Goal: Information Seeking & Learning: Check status

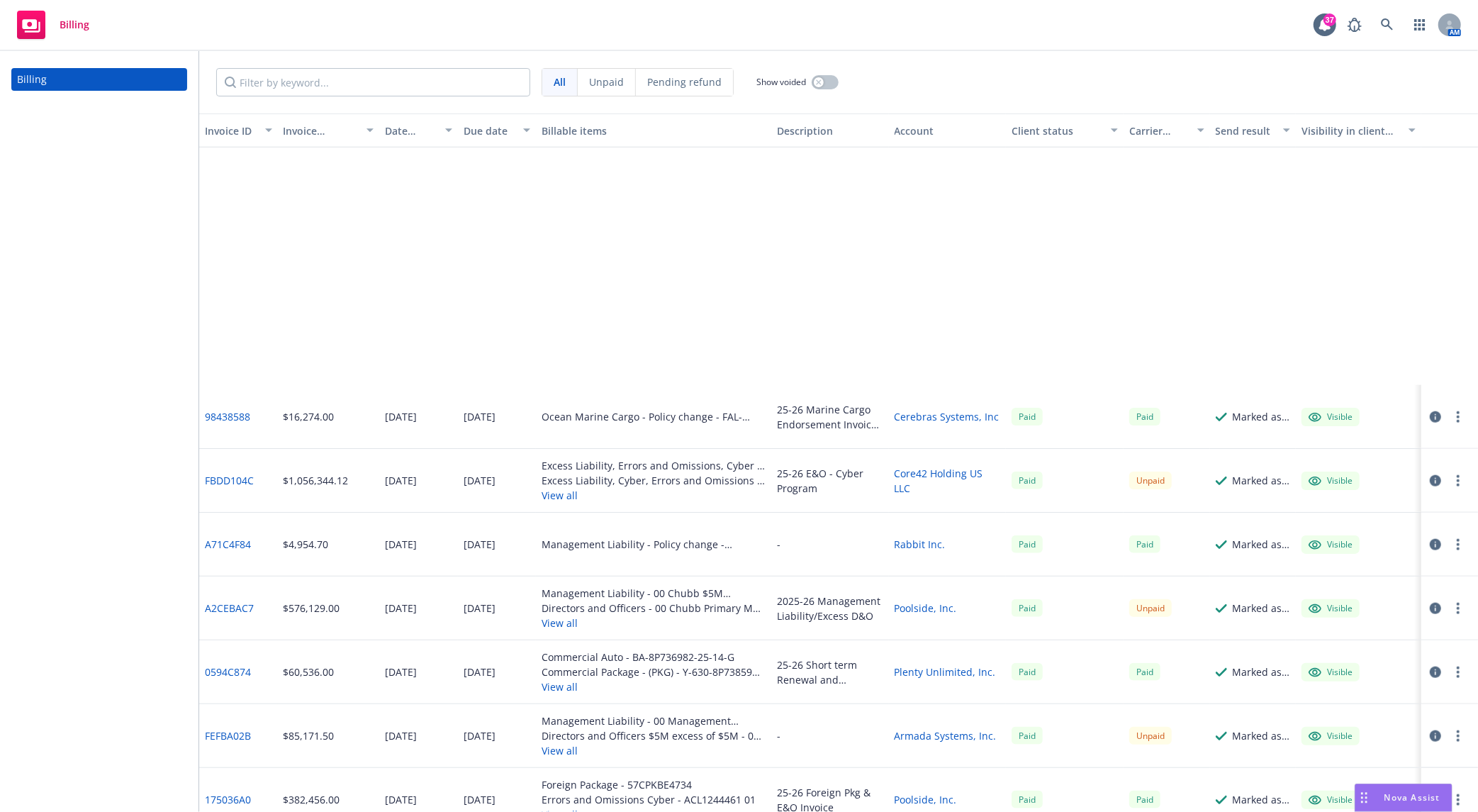
scroll to position [1418, 0]
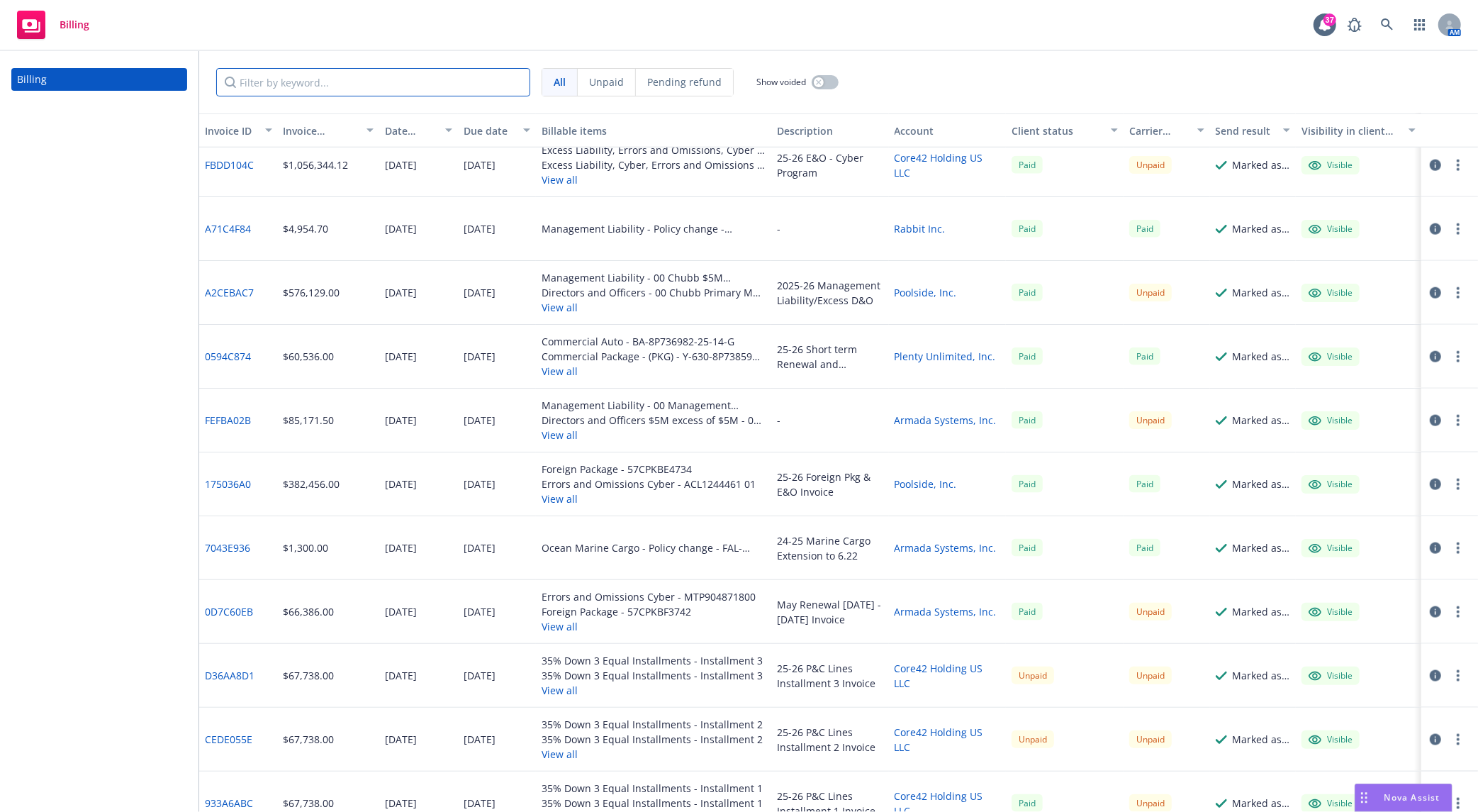
click at [433, 75] on input "Filter by keyword..." at bounding box center [373, 82] width 314 height 28
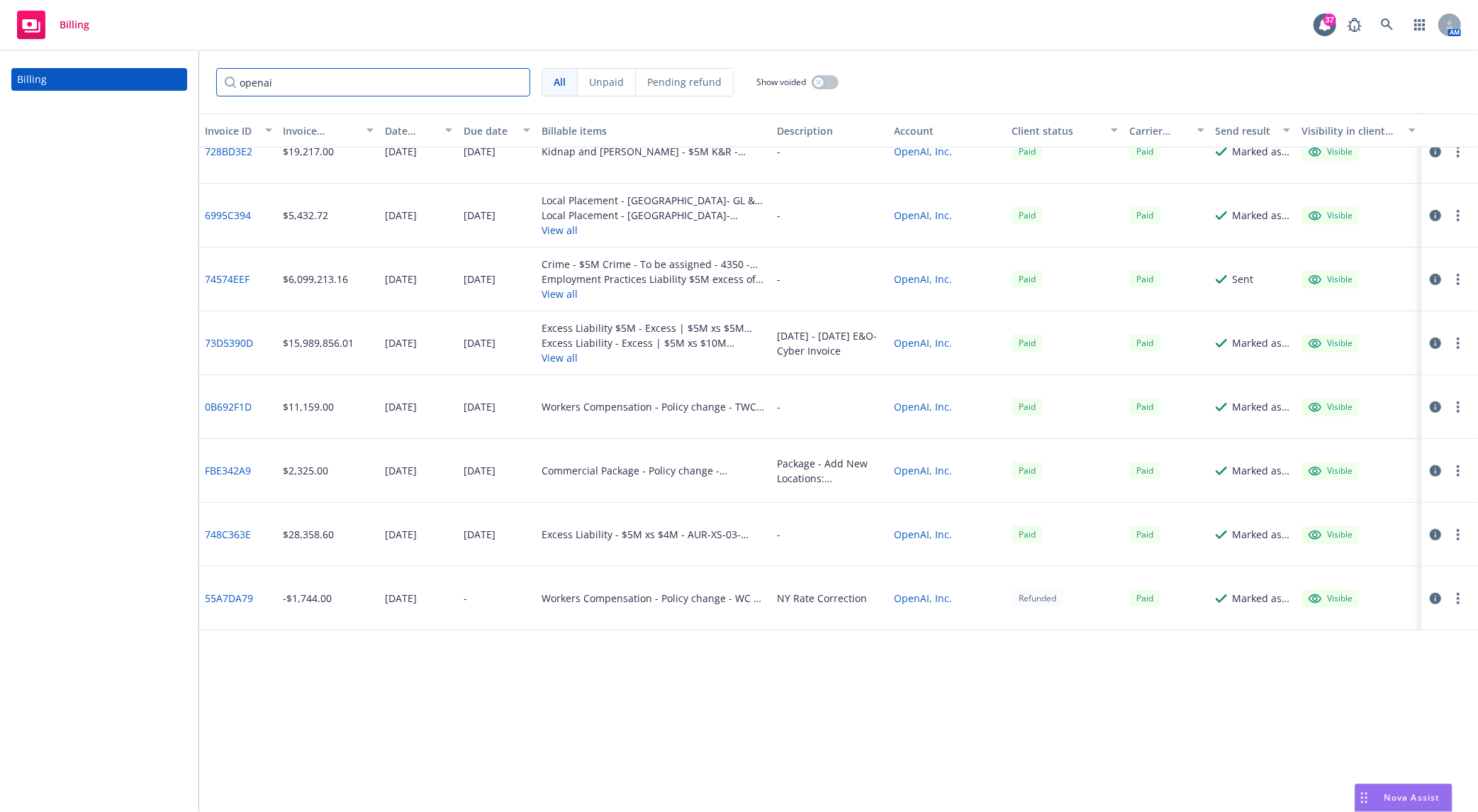
scroll to position [315, 0]
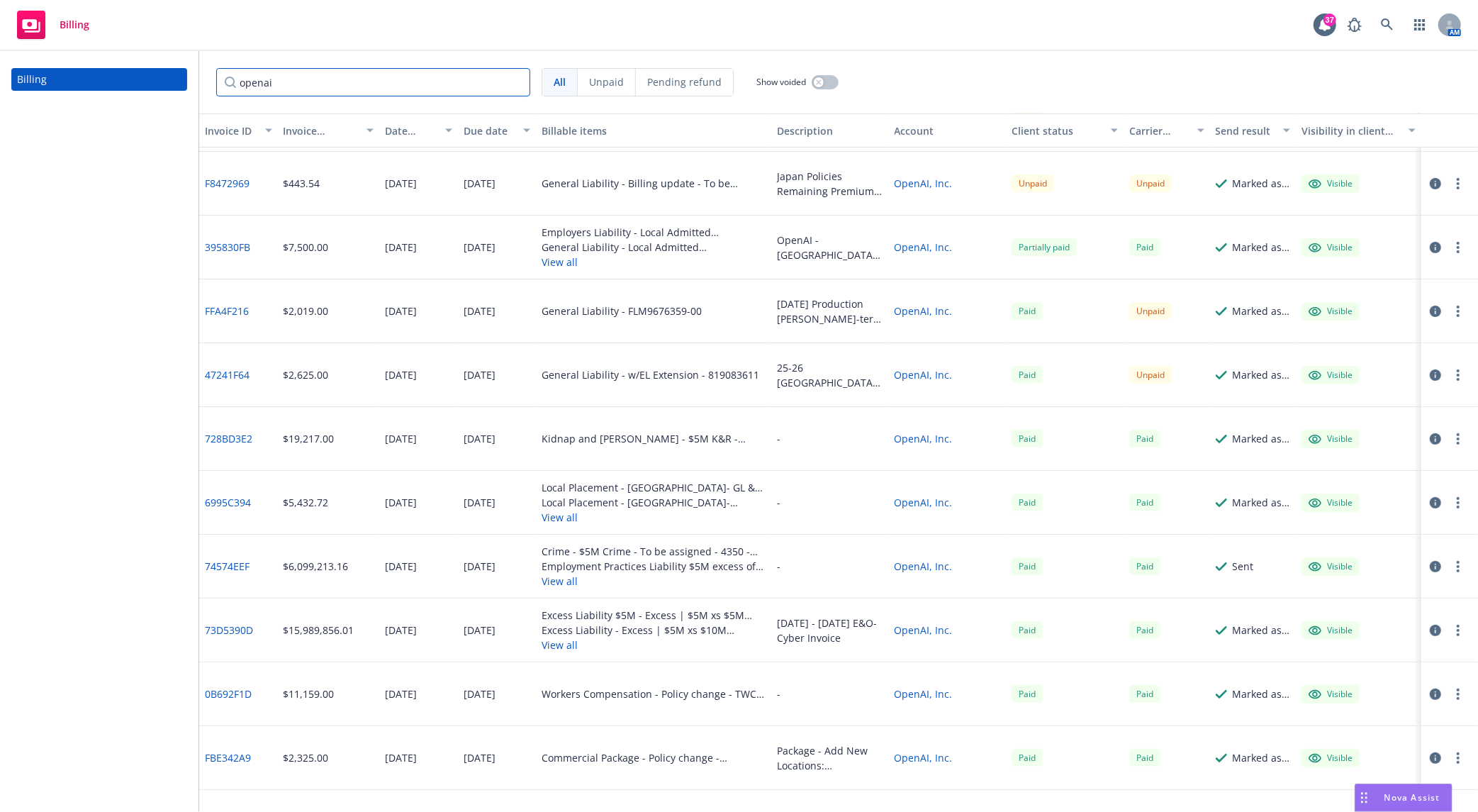
type input "openai"
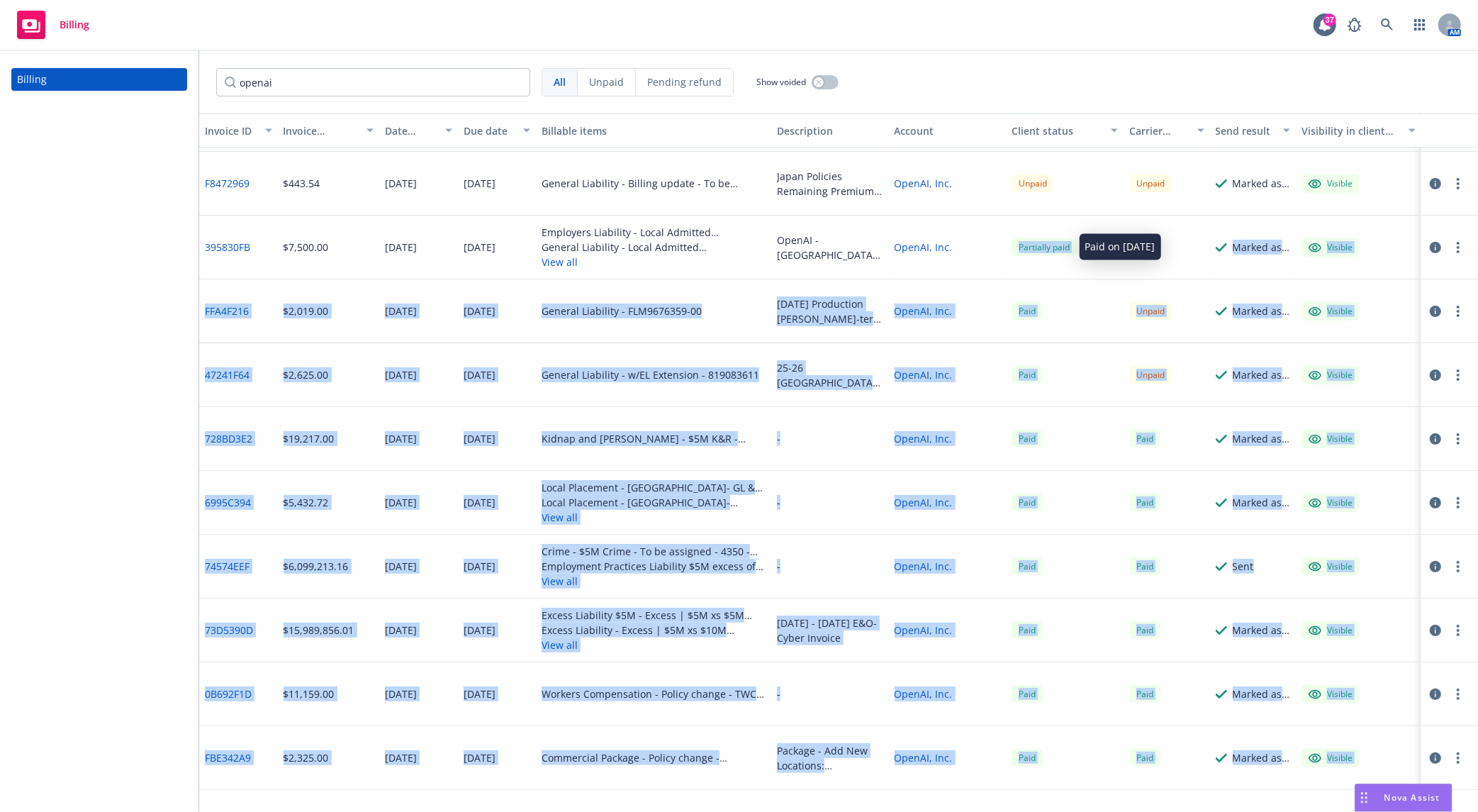
drag, startPoint x: 993, startPoint y: 251, endPoint x: 1079, endPoint y: 246, distance: 86.1
click at [1079, 246] on div "395830FB $7,500.00 [DATE] [DATE] Employers Liability - Local Admitted [GEOGRAPH…" at bounding box center [838, 247] width 1278 height 64
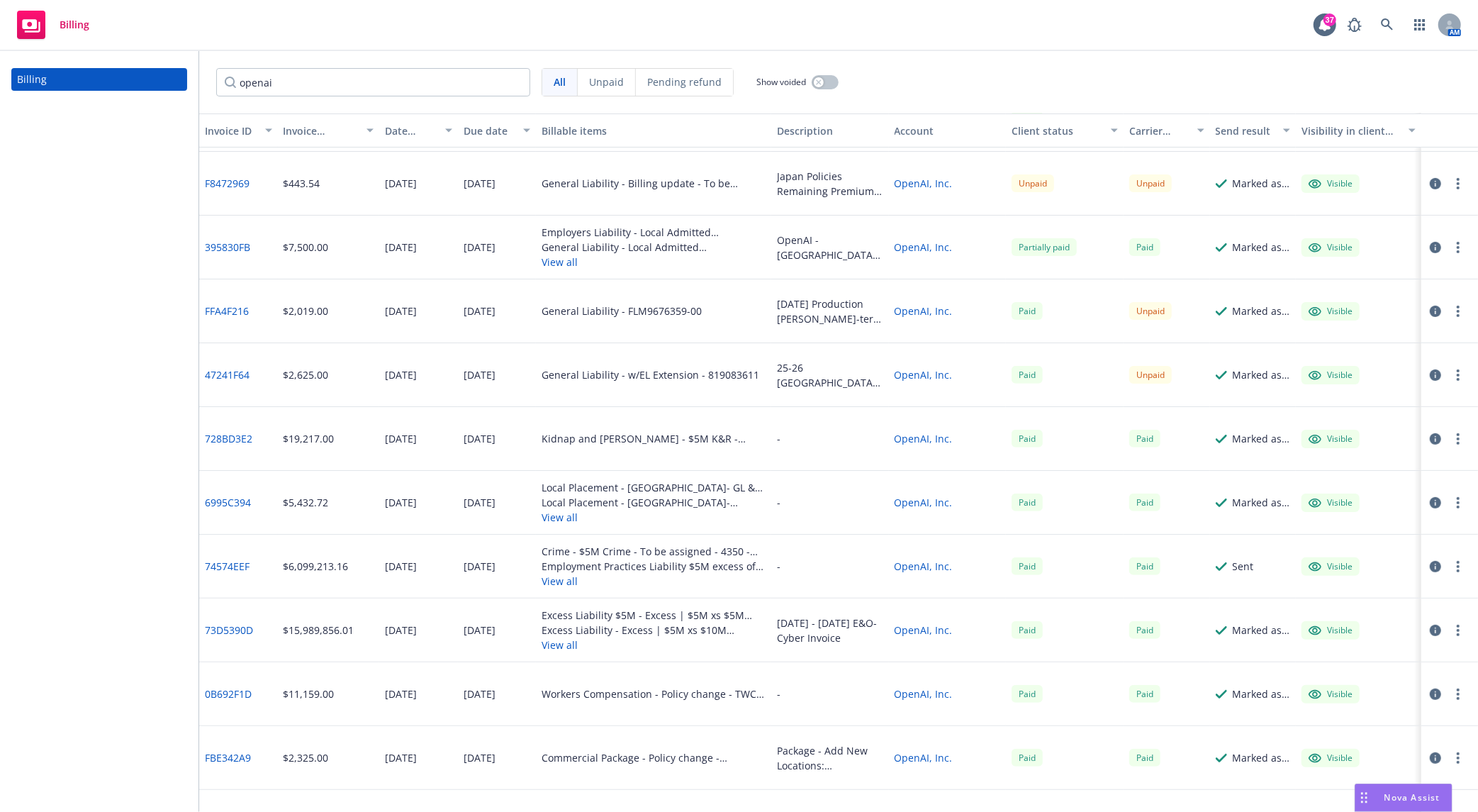
click at [1079, 246] on div "Partially paid" at bounding box center [1064, 247] width 118 height 64
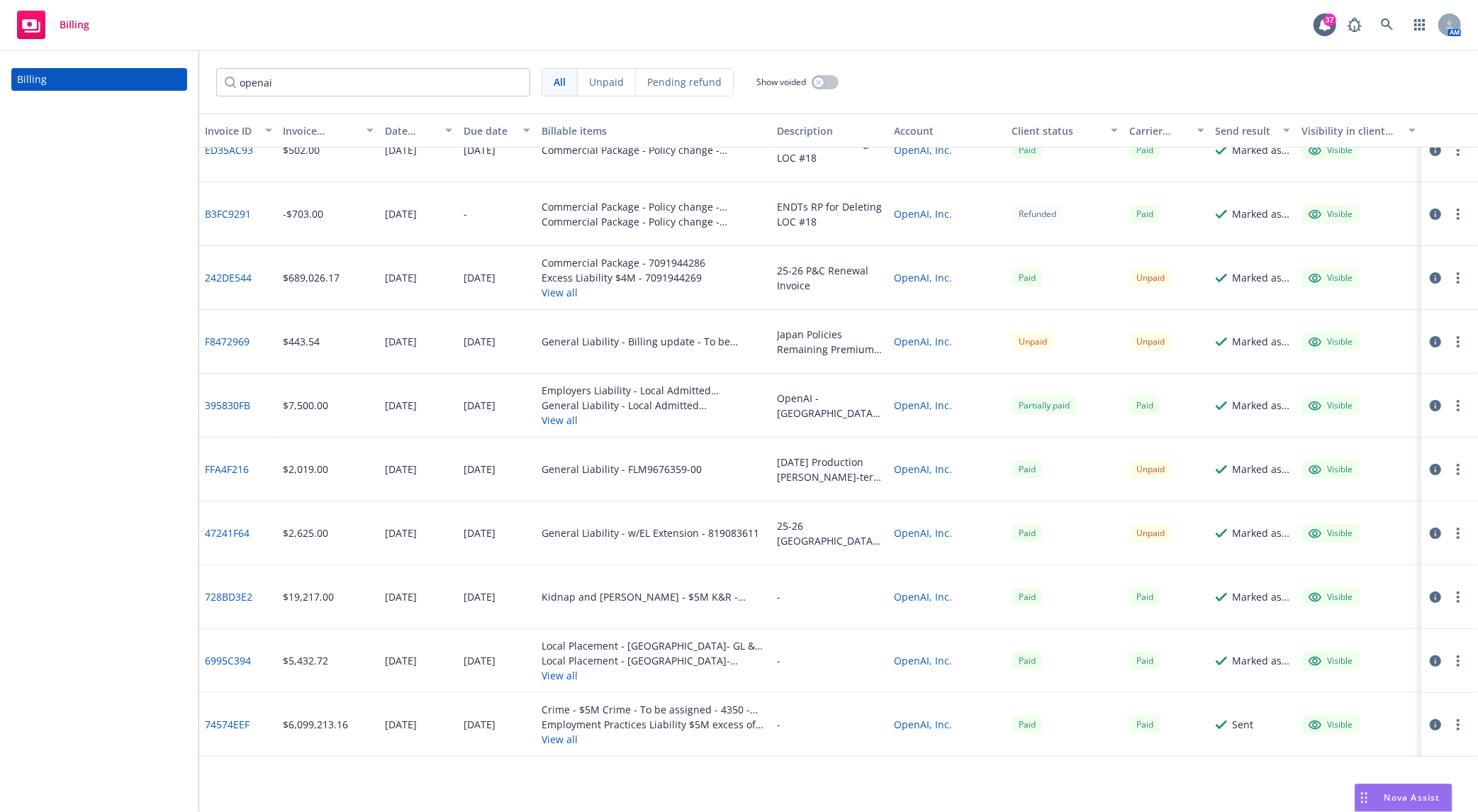
scroll to position [0, 0]
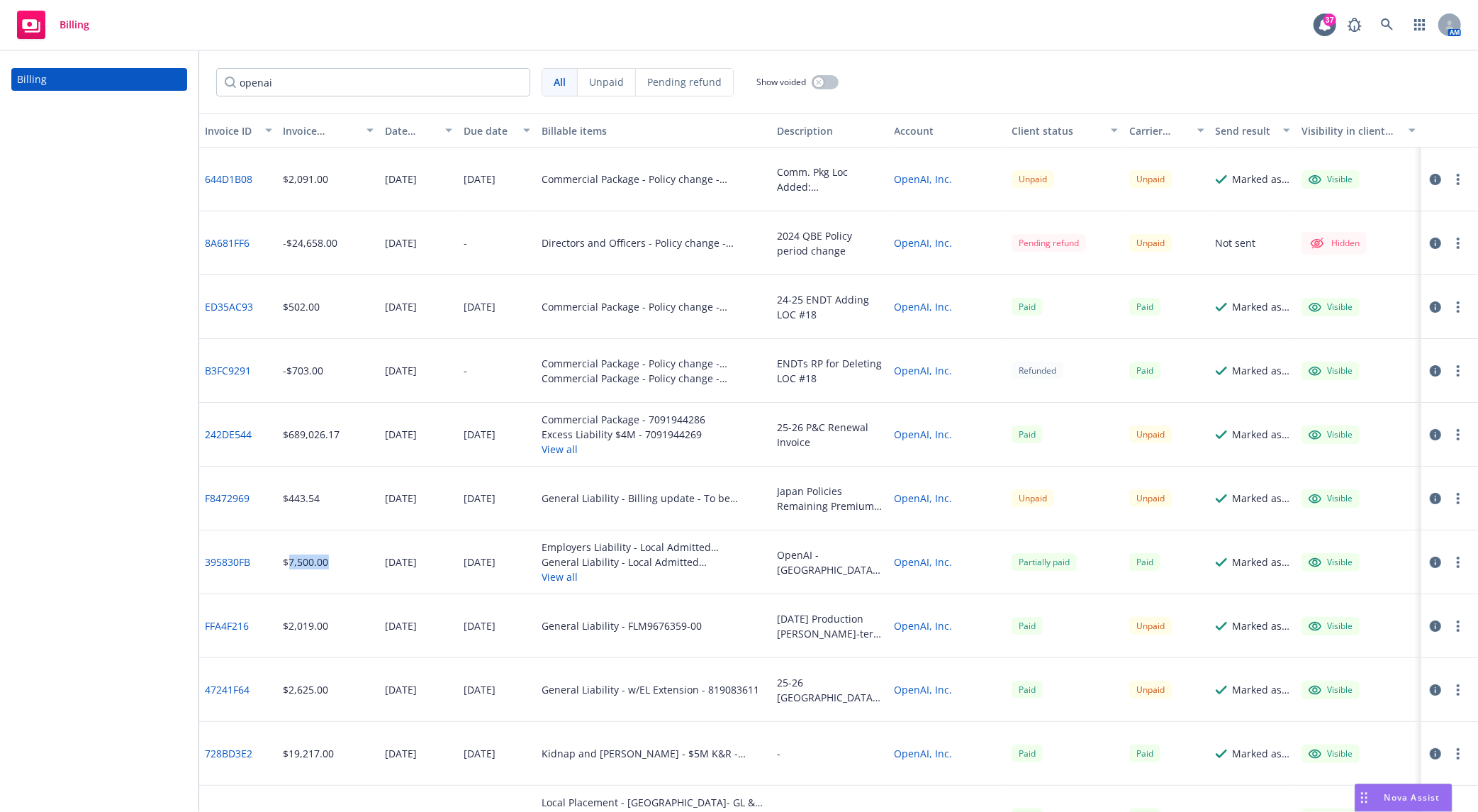
drag, startPoint x: 286, startPoint y: 563, endPoint x: 329, endPoint y: 556, distance: 43.6
click at [329, 556] on div "$7,500.00" at bounding box center [329, 562] width 102 height 64
drag, startPoint x: 282, startPoint y: 499, endPoint x: 329, endPoint y: 496, distance: 47.1
click at [329, 496] on div "$443.54" at bounding box center [329, 498] width 102 height 64
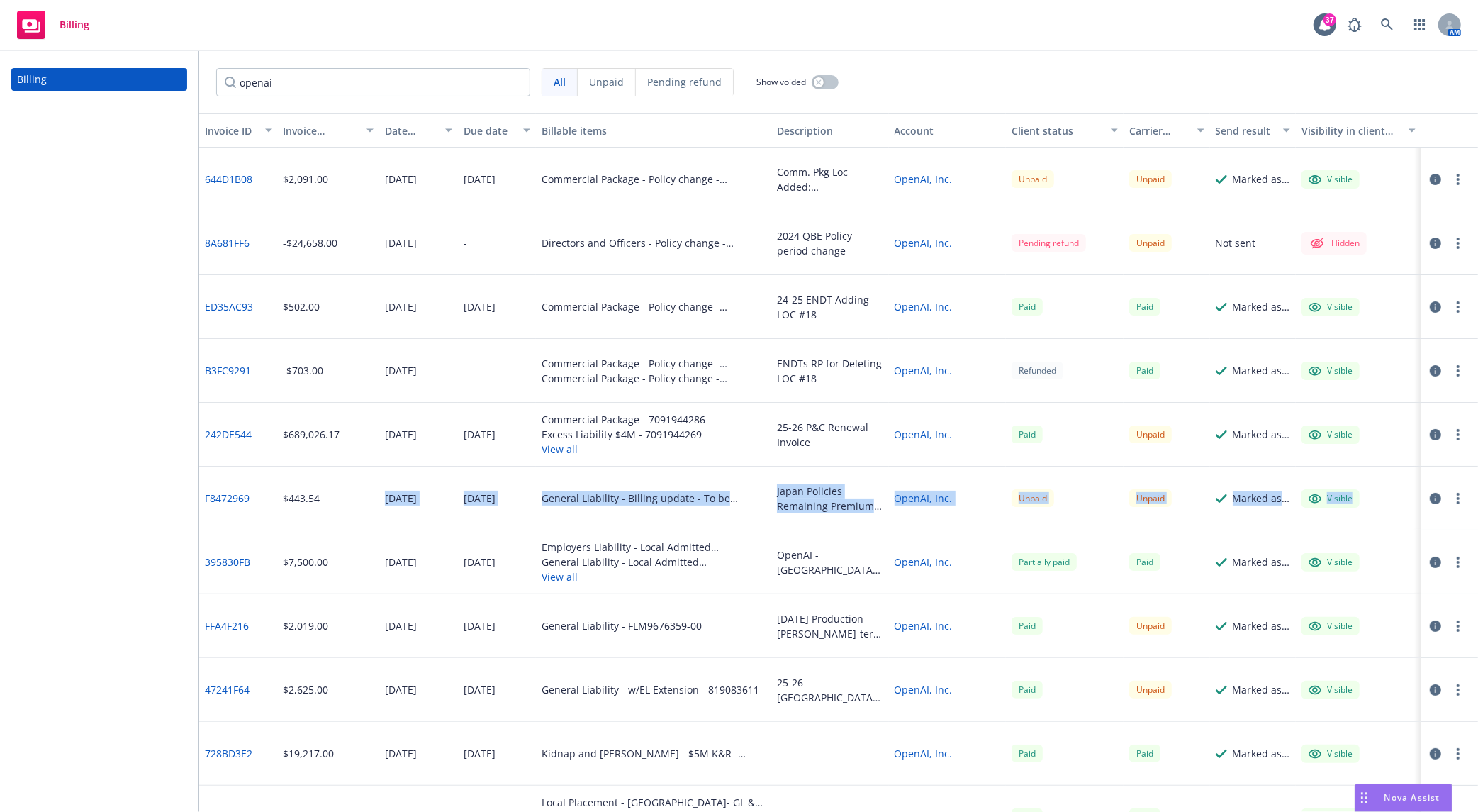
drag, startPoint x: 380, startPoint y: 500, endPoint x: 1391, endPoint y: 508, distance: 1011.0
click at [1391, 508] on div "F8472969 $443.54 [DATE] [DATE] General Liability - Billing update - To be assig…" at bounding box center [838, 498] width 1278 height 64
click at [1387, 505] on div "Visible" at bounding box center [1358, 498] width 126 height 64
click at [628, 502] on div "General Liability - Billing update - To be assigned - 9186 - OpenAI, Inc. - [DA…" at bounding box center [653, 498] width 224 height 15
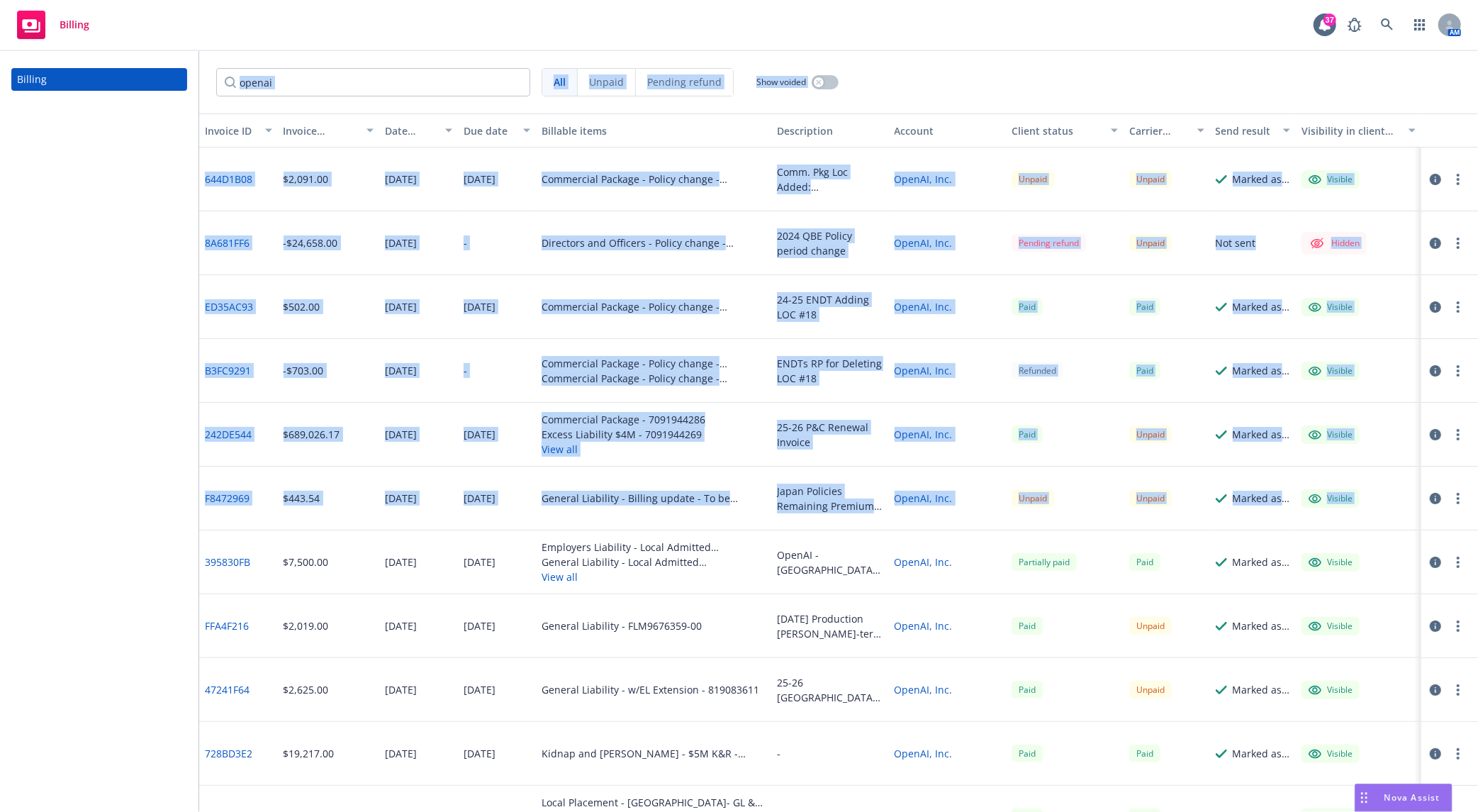
drag, startPoint x: 168, startPoint y: 502, endPoint x: 1402, endPoint y: 510, distance: 1234.0
click at [1412, 516] on div "Billing openai All Unpaid Pending refund Show voided Invoice ID Invoice amount …" at bounding box center [739, 432] width 1478 height 761
click at [1395, 503] on div "Visible" at bounding box center [1358, 498] width 126 height 64
drag, startPoint x: 1390, startPoint y: 499, endPoint x: 184, endPoint y: 497, distance: 1206.0
click at [184, 497] on div "Billing openai All Unpaid Pending refund Show voided Invoice ID Invoice amount …" at bounding box center [739, 432] width 1478 height 761
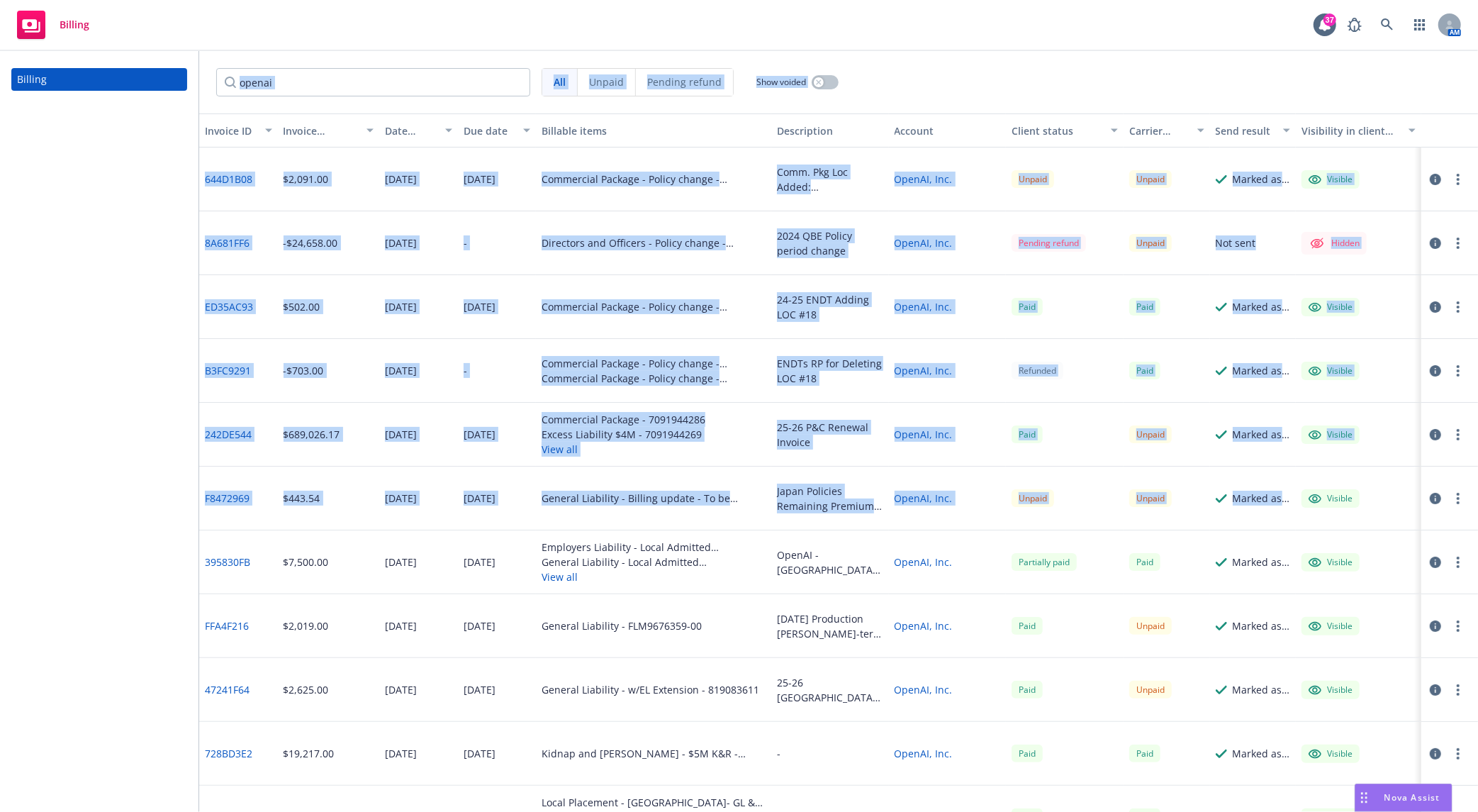
click at [184, 497] on div "Billing" at bounding box center [99, 432] width 199 height 761
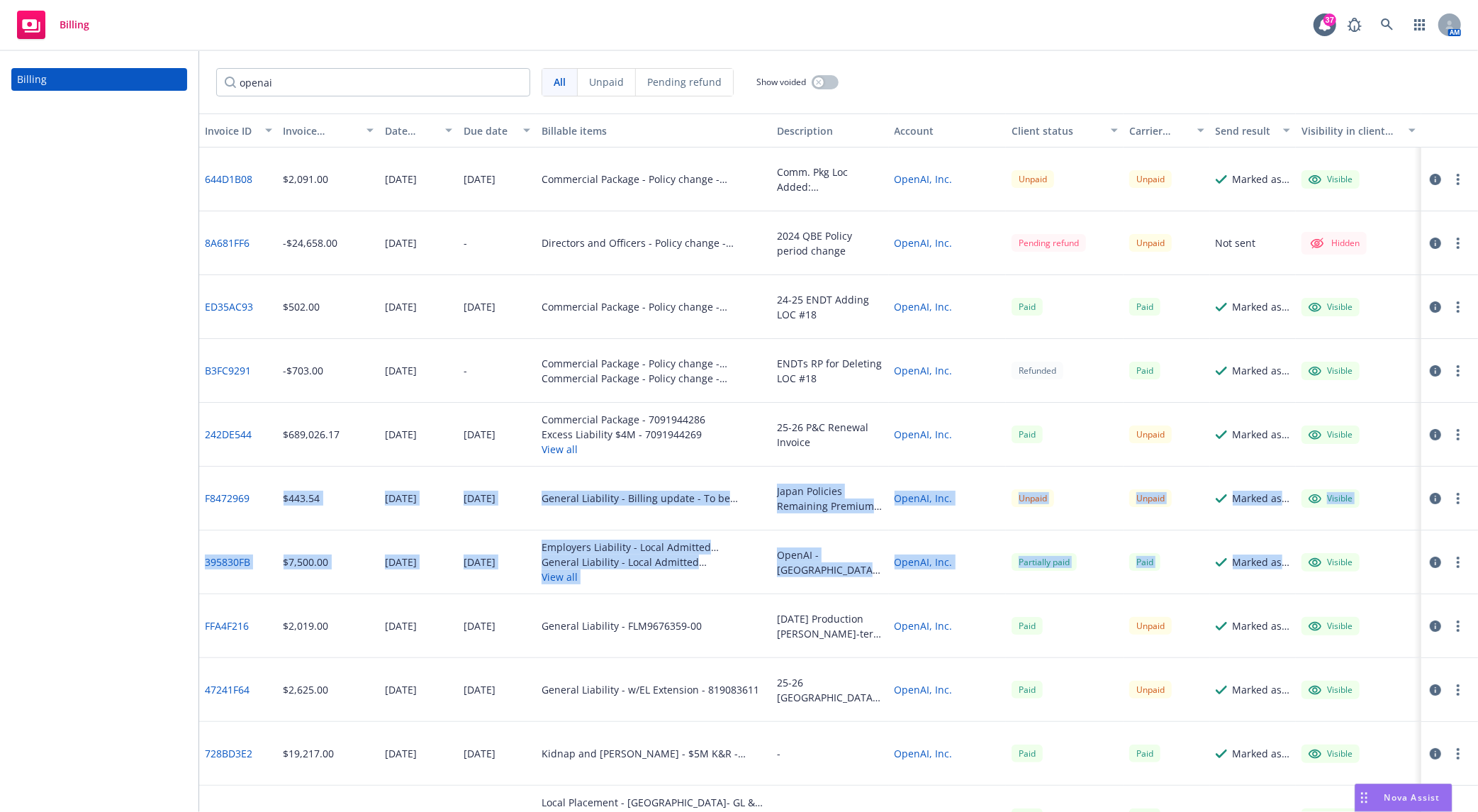
drag, startPoint x: 278, startPoint y: 497, endPoint x: 1370, endPoint y: 565, distance: 1094.1
click at [1370, 565] on div "Visible" at bounding box center [1358, 562] width 126 height 64
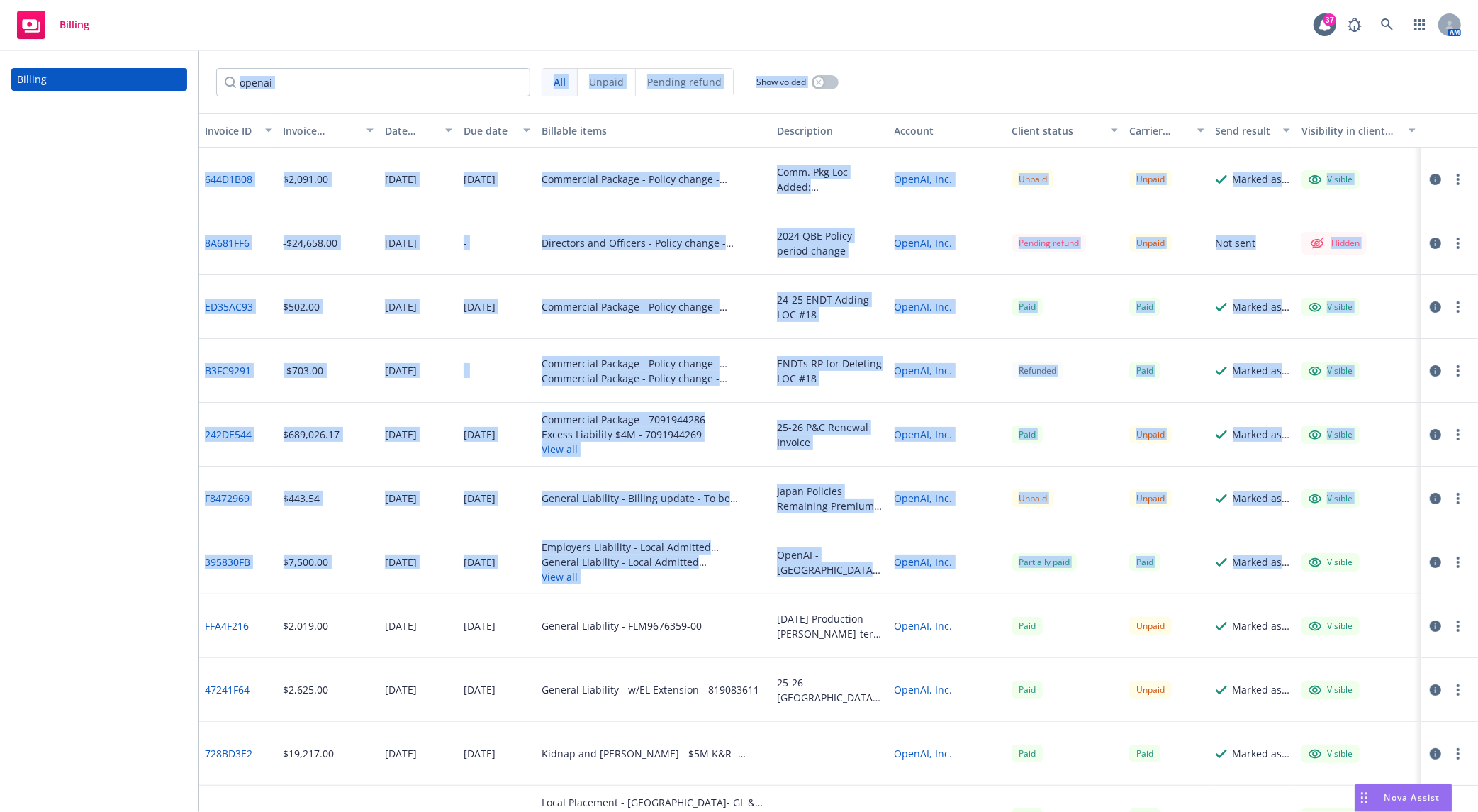
drag, startPoint x: 1370, startPoint y: 565, endPoint x: 157, endPoint y: 485, distance: 1215.6
click at [157, 485] on div "Billing openai All Unpaid Pending refund Show voided Invoice ID Invoice amount …" at bounding box center [739, 432] width 1478 height 761
click at [157, 485] on div "Billing" at bounding box center [99, 432] width 199 height 761
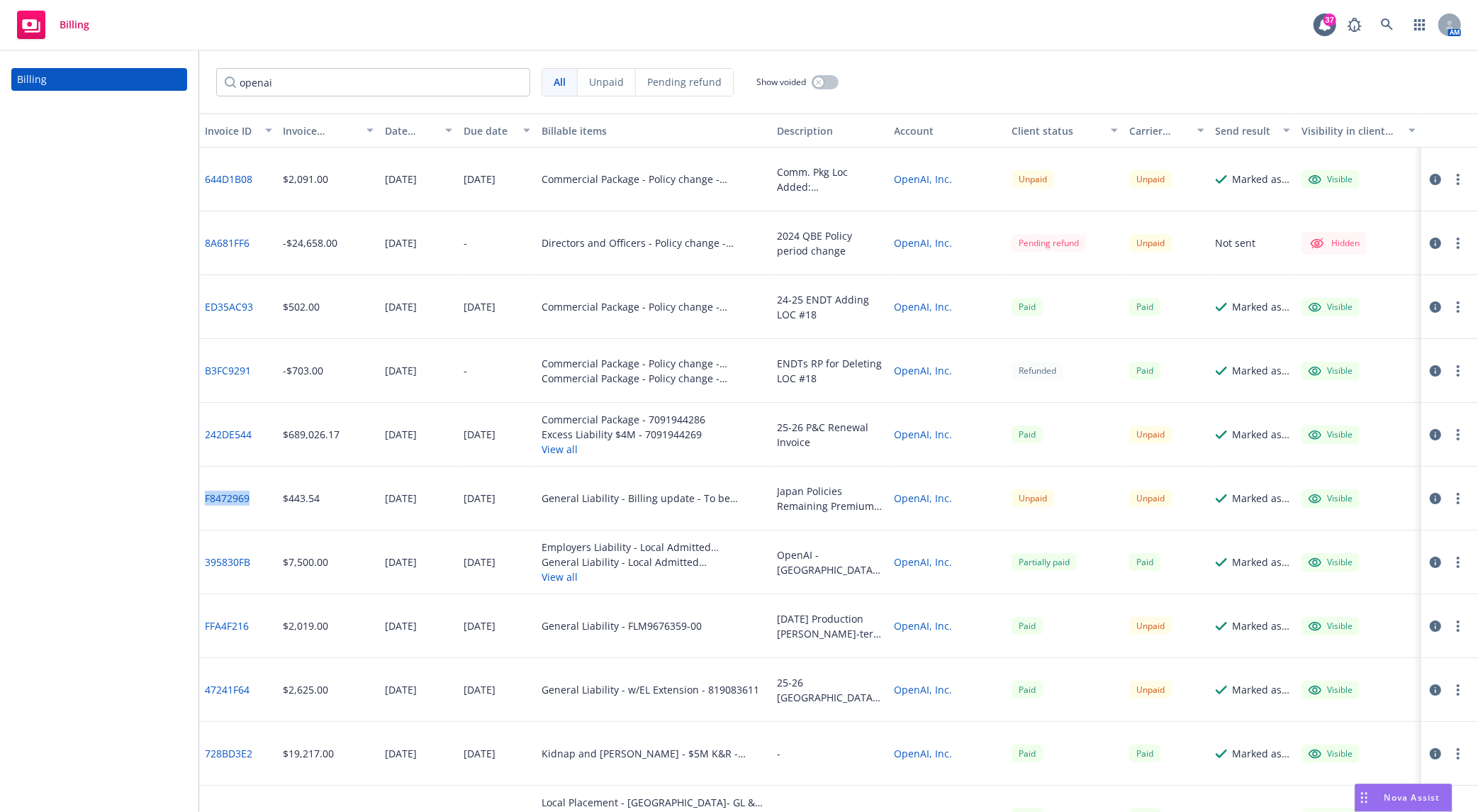
drag, startPoint x: 262, startPoint y: 500, endPoint x: 202, endPoint y: 506, distance: 60.3
click at [202, 506] on div "F8472969" at bounding box center [238, 498] width 78 height 64
copy link "F8472969"
drag, startPoint x: 534, startPoint y: 497, endPoint x: 737, endPoint y: 502, distance: 203.1
click at [737, 502] on div "General Liability - Billing update - To be assigned - 9186 - OpenAI, Inc. - [DA…" at bounding box center [653, 498] width 235 height 64
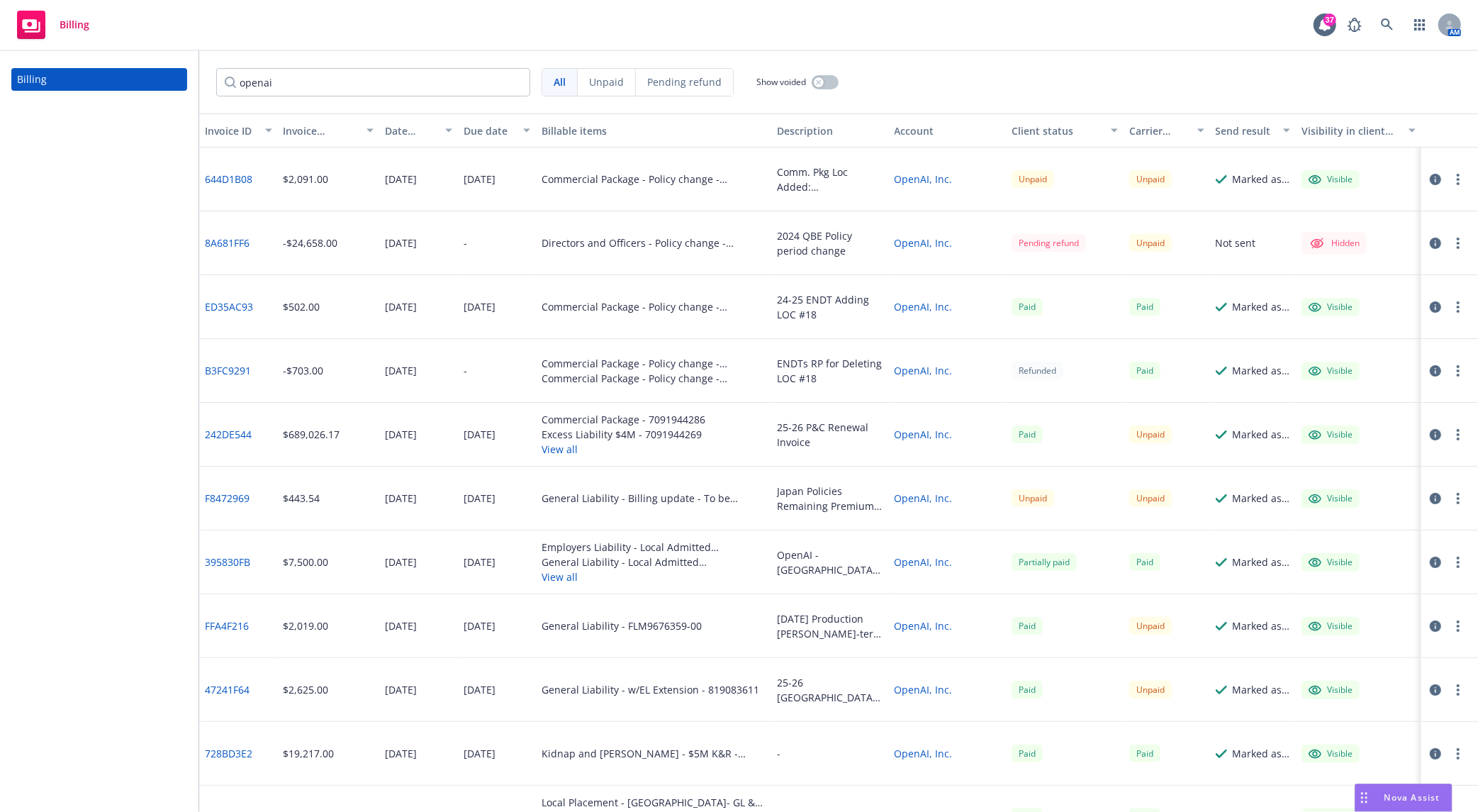
click at [645, 506] on div "General Liability - Billing update - To be assigned - 9186 - OpenAI, Inc. - [DA…" at bounding box center [653, 498] width 235 height 64
click at [639, 498] on div "General Liability - Billing update - To be assigned - 9186 - OpenAI, Inc. - [DA…" at bounding box center [653, 498] width 224 height 15
click at [626, 500] on div "General Liability - Billing update - To be assigned - 9186 - OpenAI, Inc. - [DA…" at bounding box center [653, 498] width 224 height 15
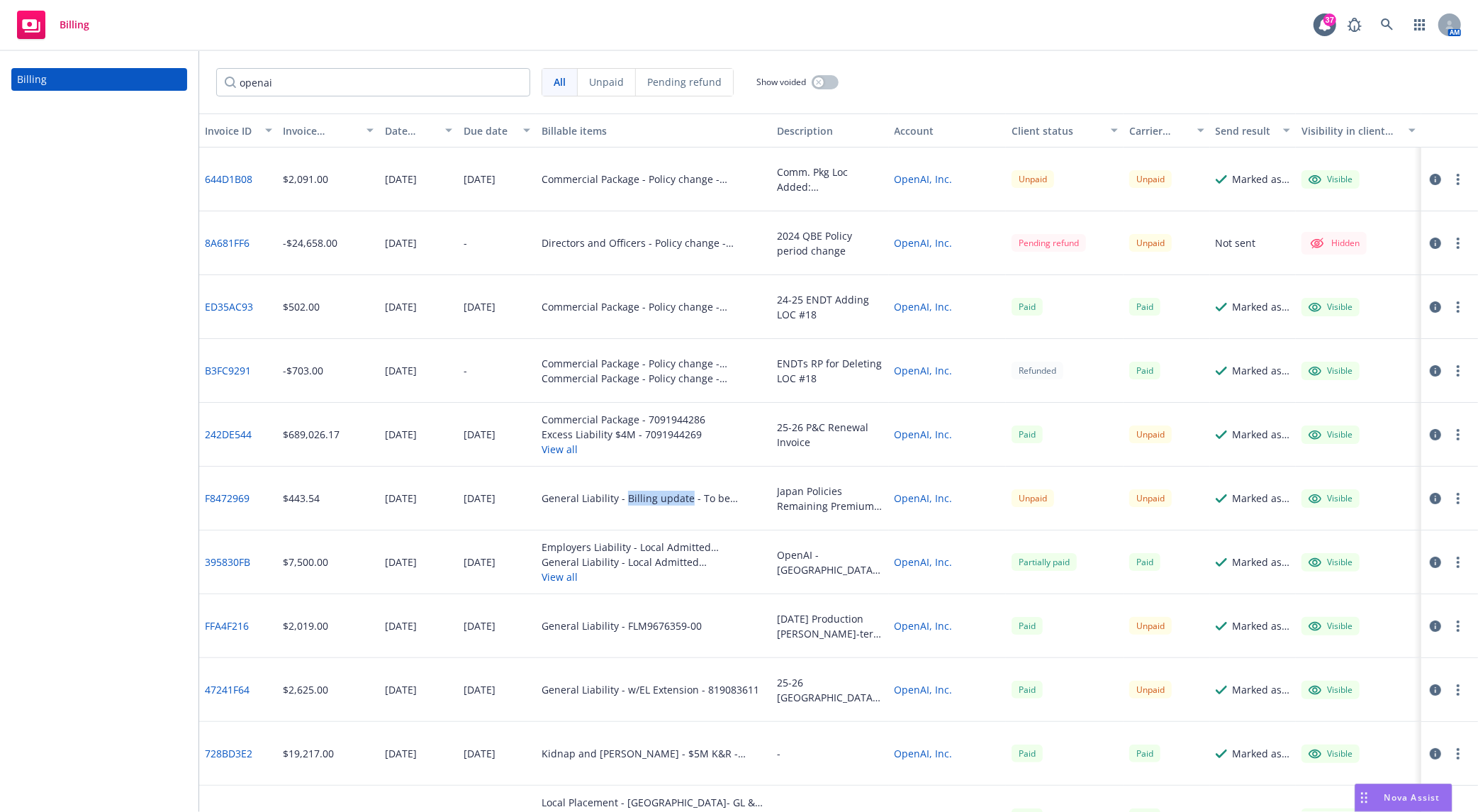
drag, startPoint x: 620, startPoint y: 500, endPoint x: 682, endPoint y: 499, distance: 62.0
click at [682, 499] on div "General Liability - Billing update - To be assigned - 9186 - OpenAI, Inc. - [DA…" at bounding box center [653, 498] width 224 height 15
drag, startPoint x: 682, startPoint y: 499, endPoint x: 627, endPoint y: 498, distance: 55.0
click at [627, 498] on div "General Liability - Billing update - To be assigned - 9186 - OpenAI, Inc. - [DA…" at bounding box center [653, 498] width 224 height 15
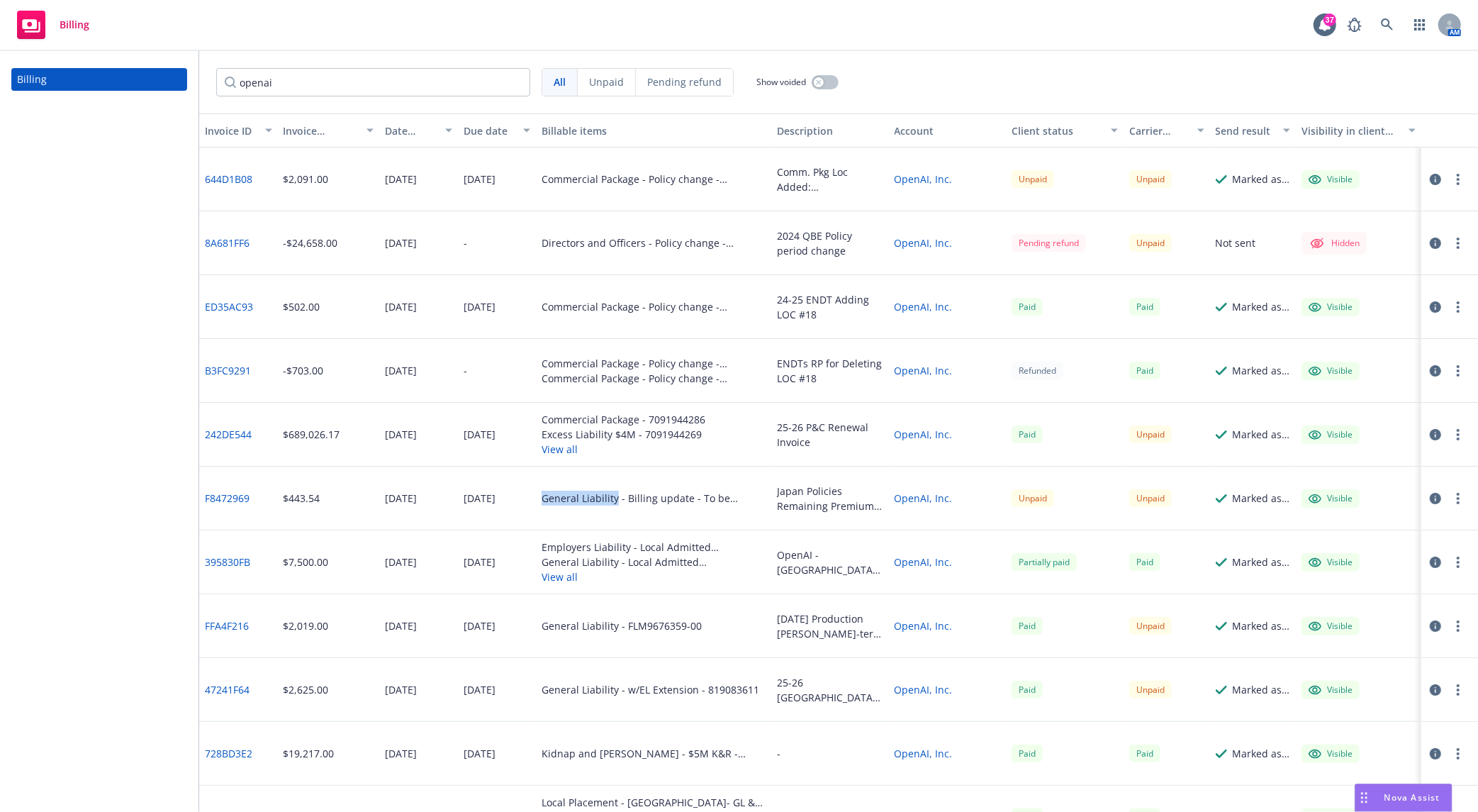
drag, startPoint x: 536, startPoint y: 497, endPoint x: 610, endPoint y: 502, distance: 74.2
click at [610, 502] on div "General Liability - Billing update - To be assigned - 9186 - OpenAI, Inc. - [DA…" at bounding box center [653, 498] width 235 height 64
drag, startPoint x: 534, startPoint y: 361, endPoint x: 720, endPoint y: 379, distance: 186.9
click at [720, 379] on div "Commercial Package - Policy change - 7091944286 Commercial Package - Policy cha…" at bounding box center [653, 370] width 235 height 64
click at [651, 431] on div "Excess Liability $4M - 7091944269" at bounding box center [623, 434] width 163 height 15
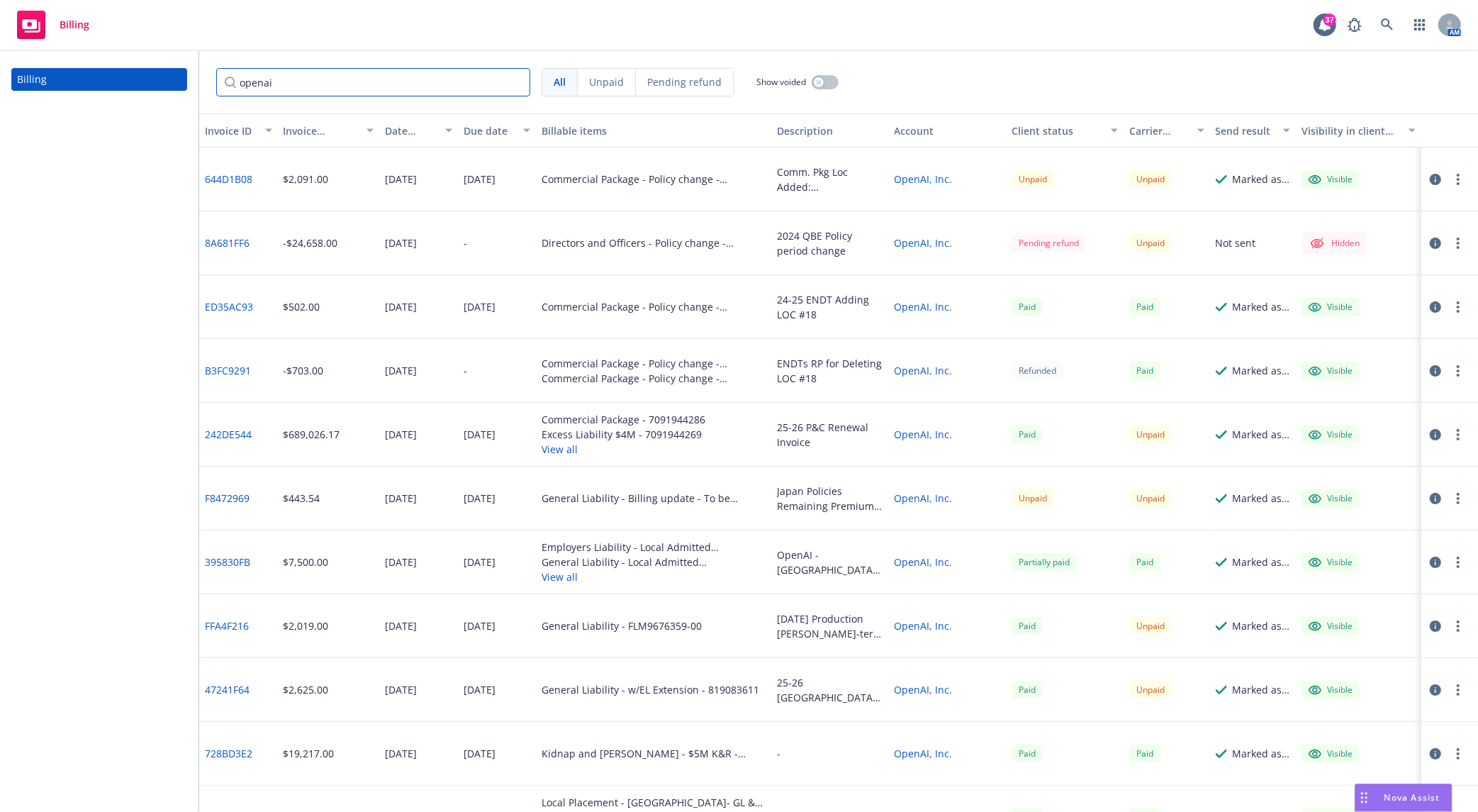
click at [433, 82] on input "openai" at bounding box center [373, 82] width 314 height 28
click at [517, 81] on input "openai" at bounding box center [373, 82] width 314 height 28
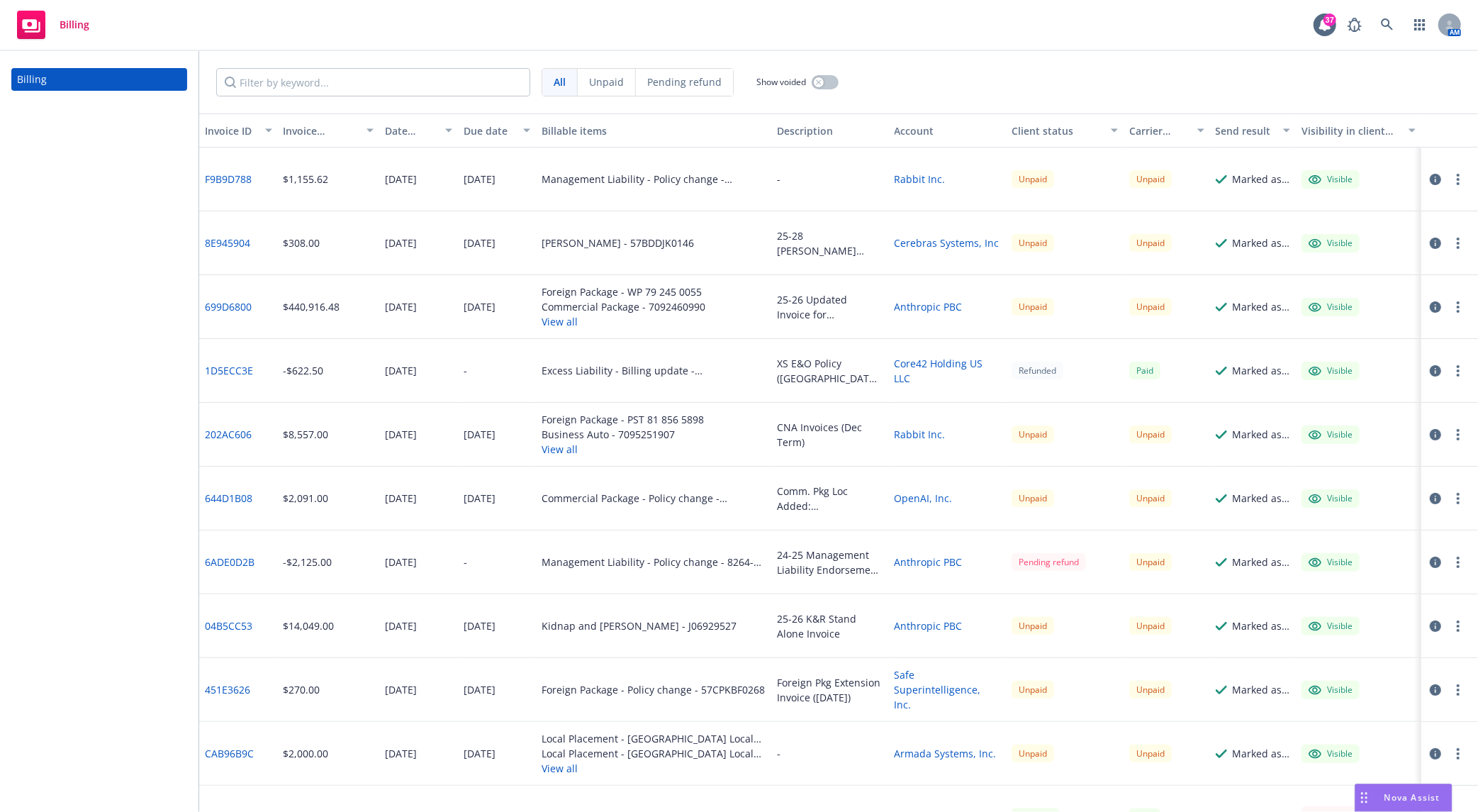
click at [999, 78] on div "All Unpaid Pending refund Show voided" at bounding box center [838, 82] width 1278 height 62
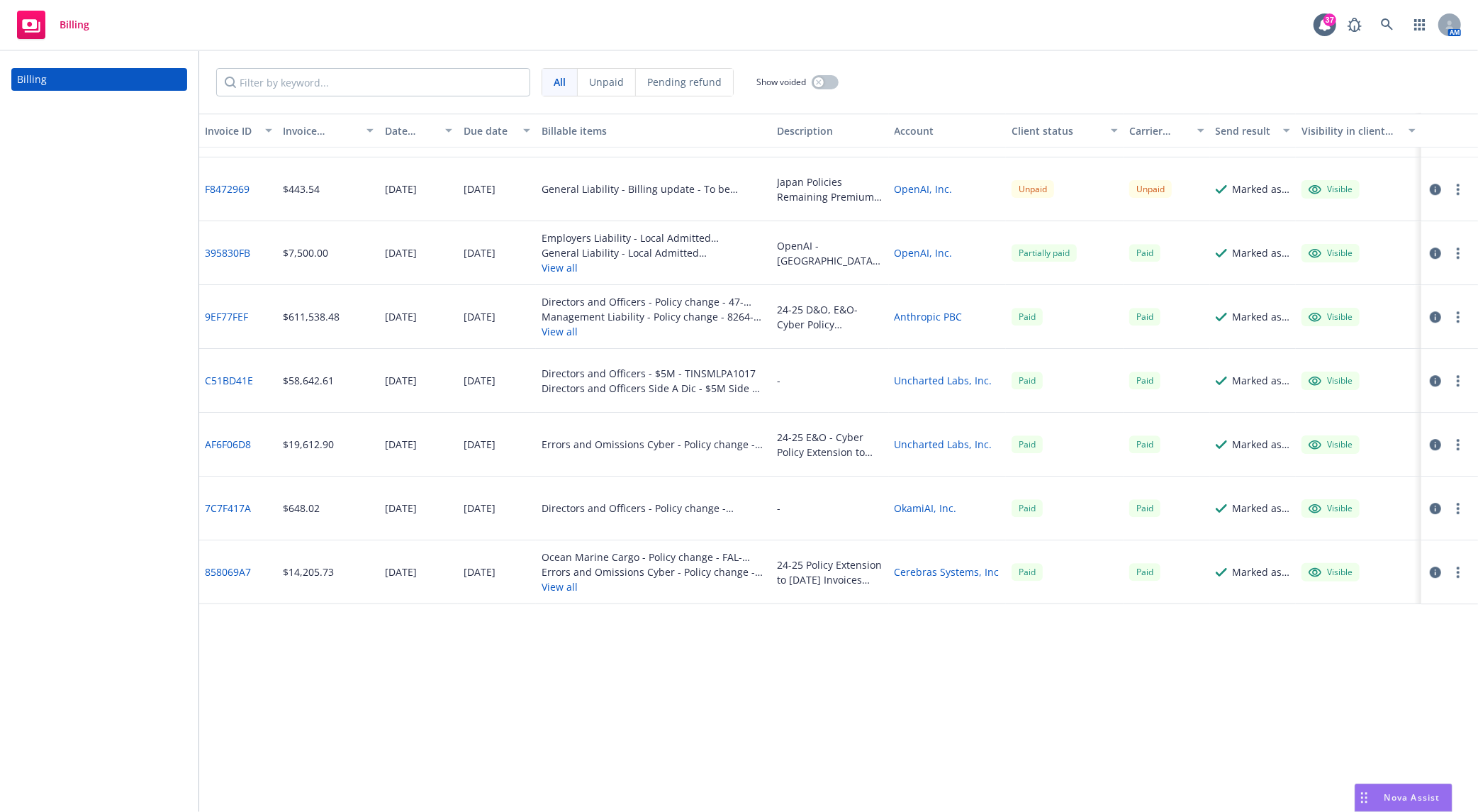
scroll to position [2992, 0]
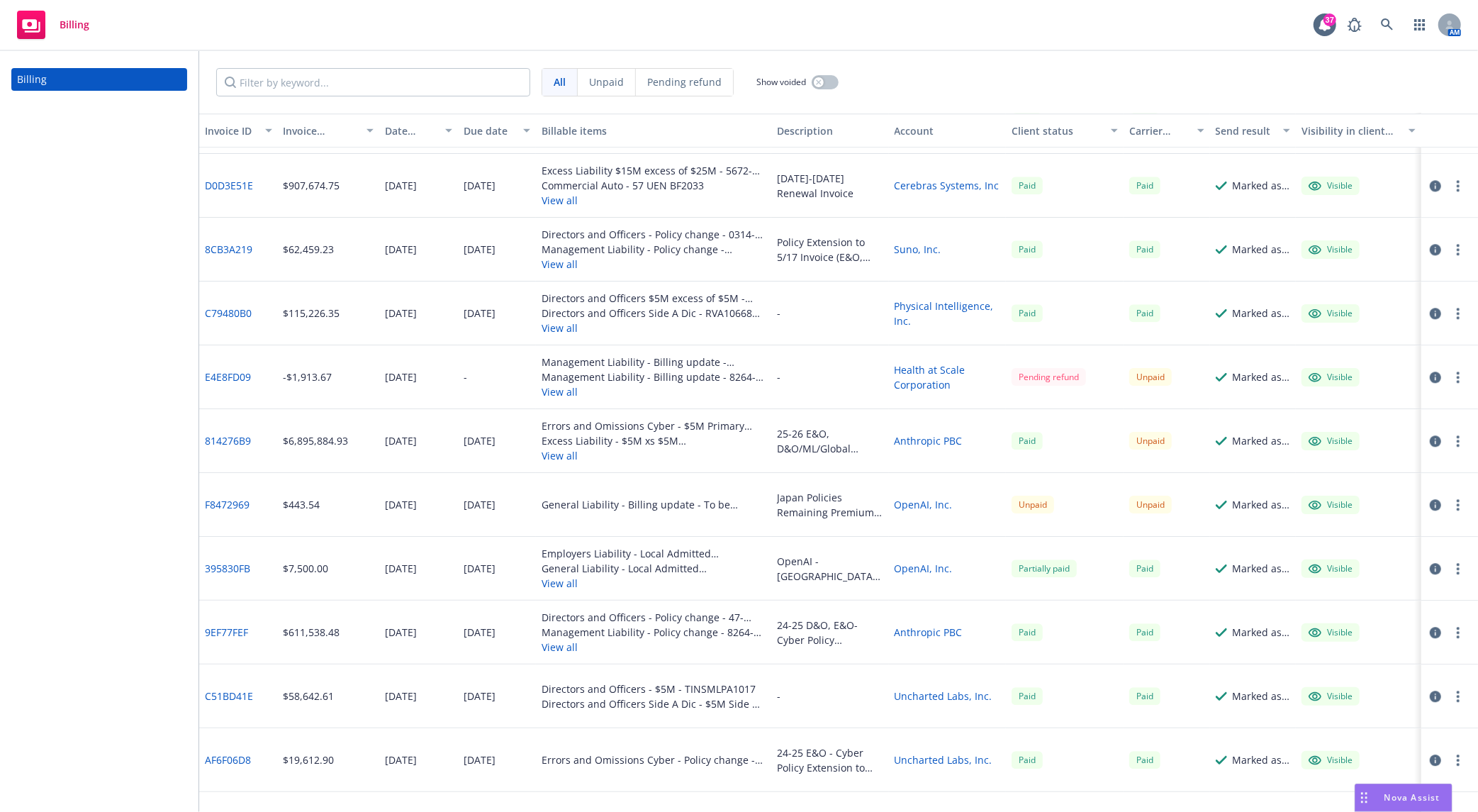
click at [62, 268] on div "Billing" at bounding box center [99, 432] width 199 height 761
